Goal: Check status: Check status

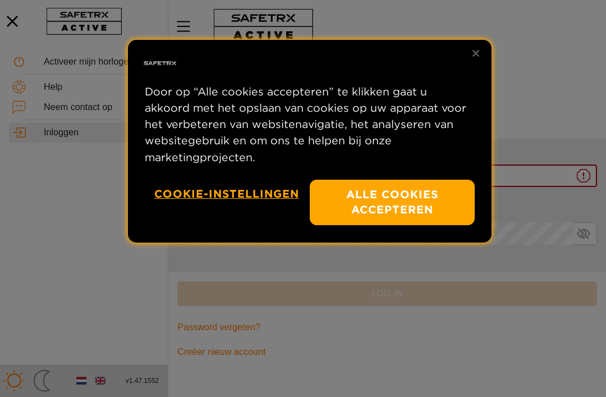
click at [393, 192] on button "Alle cookies accepteren" at bounding box center [392, 201] width 165 height 45
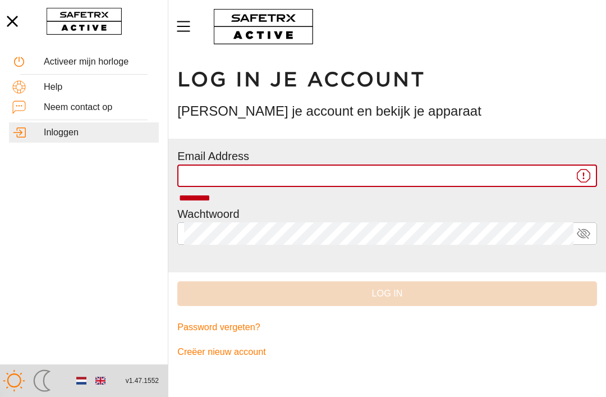
click at [303, 177] on input "*********" at bounding box center [378, 175] width 389 height 22
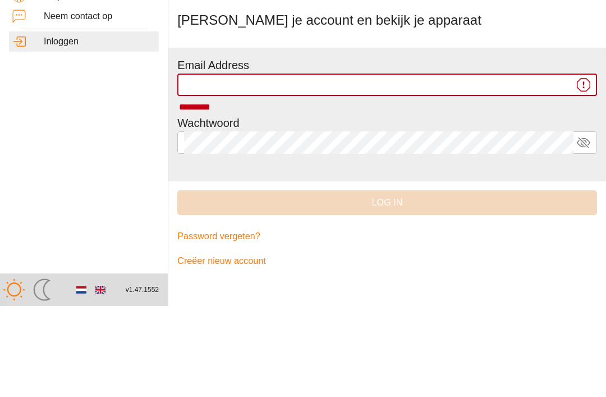
type input "**********"
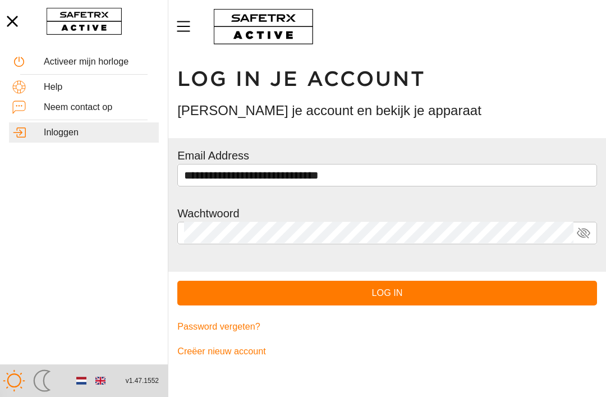
click at [383, 294] on span "Log in" at bounding box center [387, 293] width 402 height 16
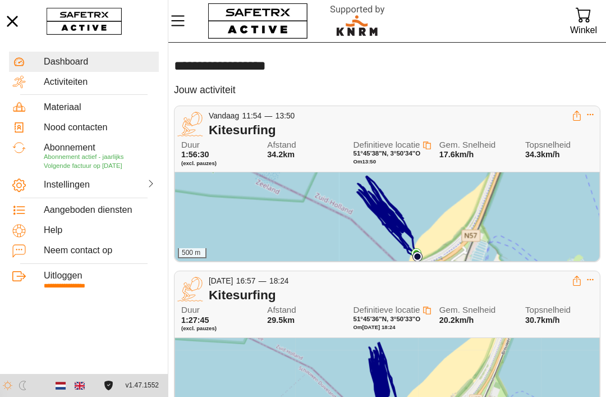
click at [514, 218] on div "500 m" at bounding box center [387, 216] width 424 height 89
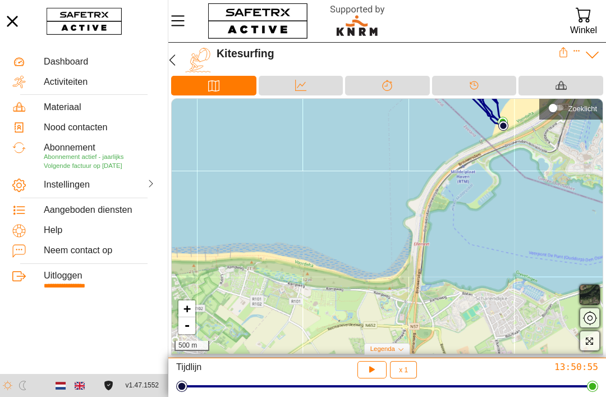
click at [17, 21] on icon "button" at bounding box center [12, 21] width 25 height 25
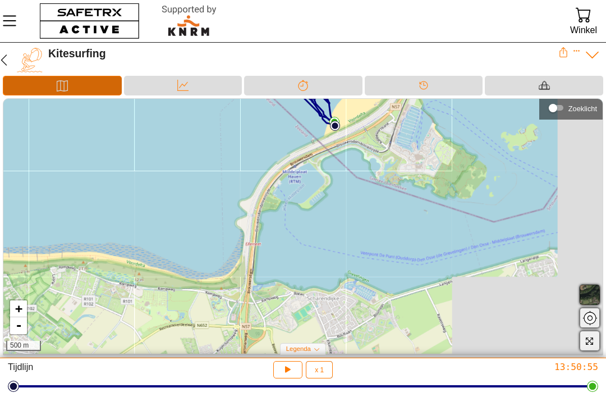
click at [68, 82] on div "Kaart" at bounding box center [62, 85] width 22 height 17
click at [73, 76] on div "Kaart" at bounding box center [62, 86] width 119 height 20
click at [8, 21] on icon "Menu" at bounding box center [9, 21] width 13 height 11
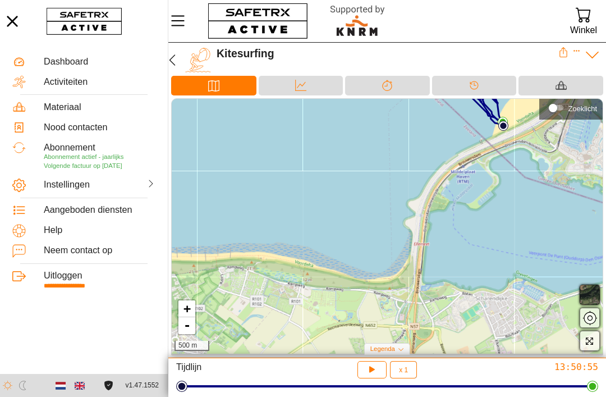
click at [174, 62] on icon "button" at bounding box center [171, 59] width 13 height 13
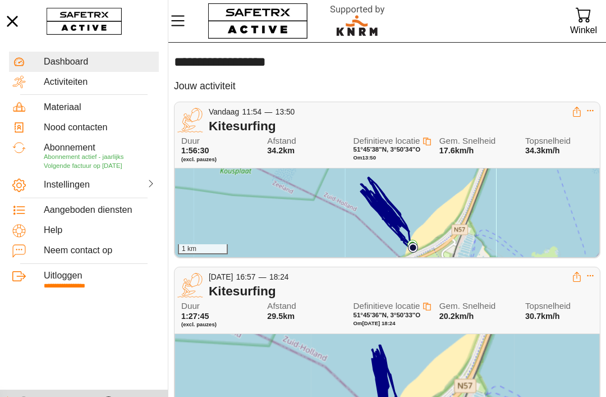
scroll to position [16, 0]
